Goal: Task Accomplishment & Management: Use online tool/utility

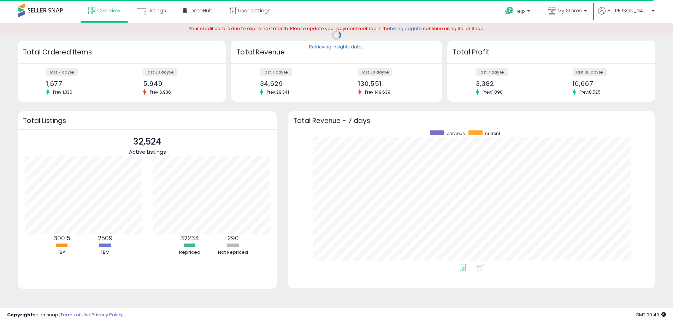
scroll to position [134, 354]
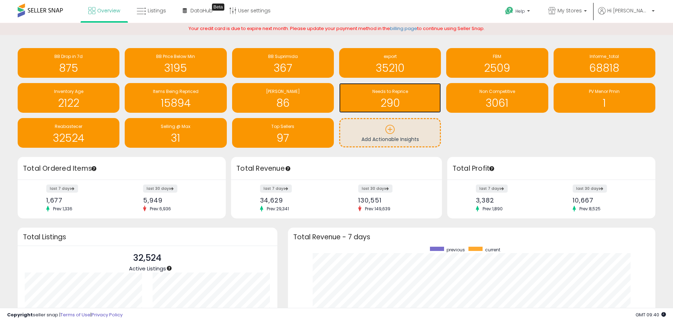
click at [395, 105] on h1 "290" at bounding box center [390, 103] width 95 height 12
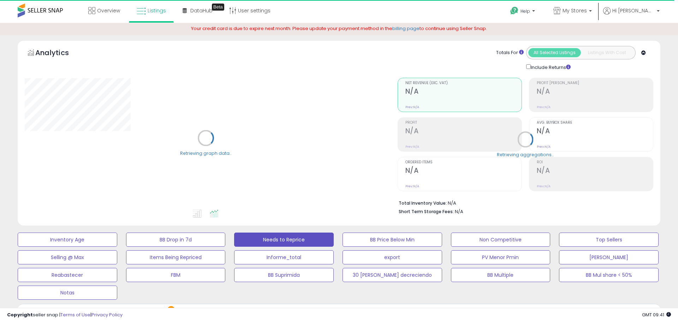
select select "**"
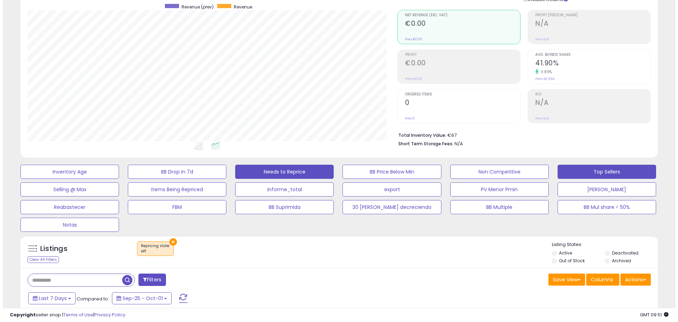
scroll to position [71, 0]
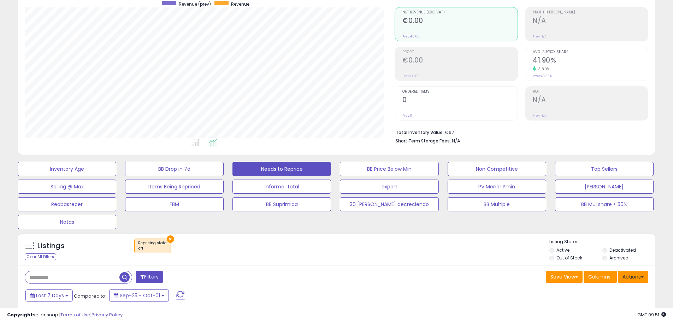
click at [629, 278] on button "Actions" at bounding box center [633, 277] width 30 height 12
click at [593, 289] on link "Import" at bounding box center [604, 291] width 77 height 11
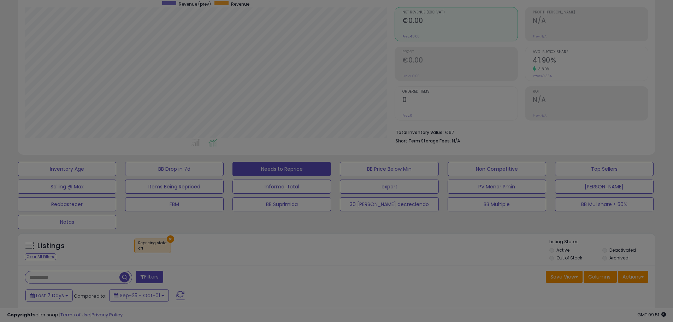
scroll to position [145, 373]
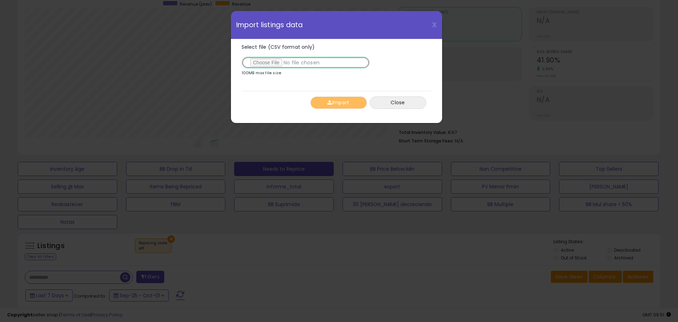
click at [291, 65] on input "Select file (CSV format only)" at bounding box center [306, 63] width 128 height 12
type input "**********"
click at [339, 106] on button "Import" at bounding box center [339, 102] width 57 height 12
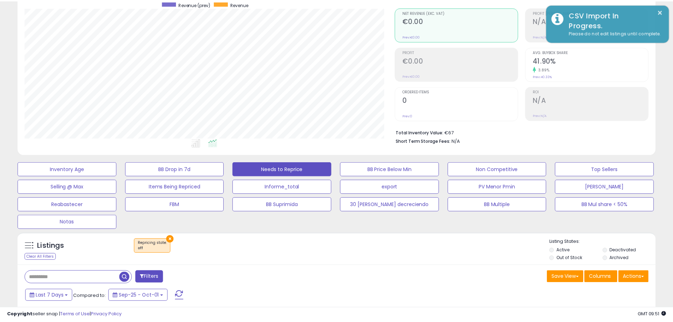
scroll to position [353155, 352930]
